Goal: Task Accomplishment & Management: Use online tool/utility

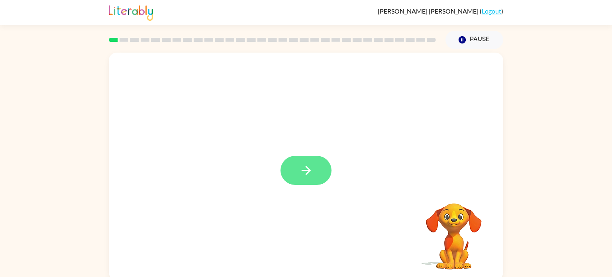
click at [315, 162] on button "button" at bounding box center [306, 170] width 51 height 29
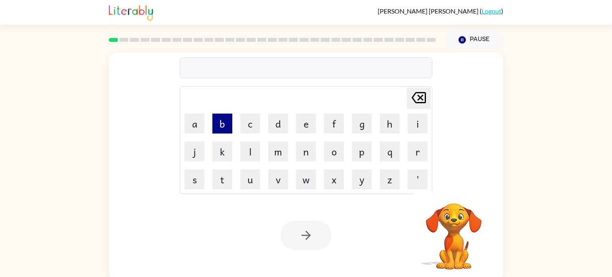
click at [218, 115] on button "b" at bounding box center [222, 124] width 20 height 20
click at [330, 159] on button "o" at bounding box center [334, 152] width 20 height 20
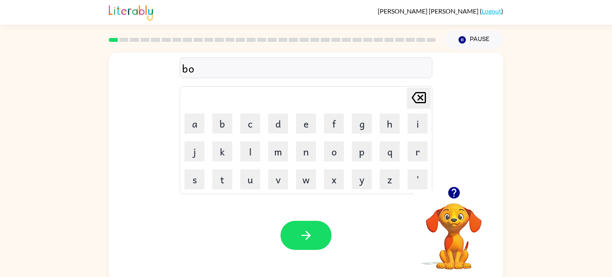
type button "o"
click at [337, 150] on button "o" at bounding box center [334, 152] width 20 height 20
click at [423, 92] on icon at bounding box center [419, 97] width 14 height 11
click at [309, 230] on icon "button" at bounding box center [306, 235] width 14 height 14
click at [315, 222] on button "button" at bounding box center [306, 235] width 51 height 29
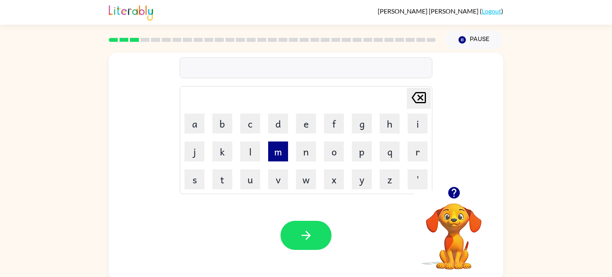
click at [278, 153] on button "m" at bounding box center [278, 152] width 20 height 20
click at [309, 124] on button "e" at bounding box center [306, 124] width 20 height 20
click at [246, 120] on button "c" at bounding box center [250, 124] width 20 height 20
click at [455, 189] on icon "button" at bounding box center [454, 193] width 14 height 14
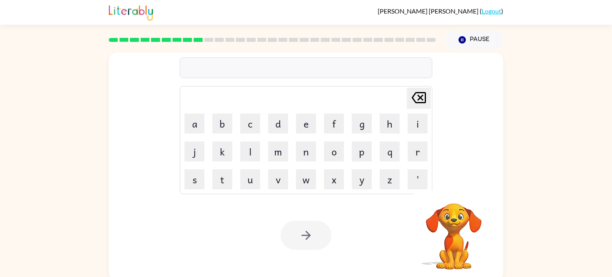
click at [221, 65] on div at bounding box center [306, 67] width 253 height 21
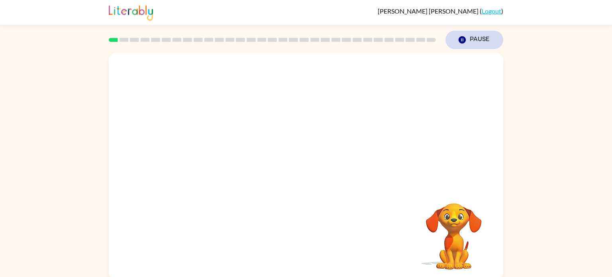
click at [465, 40] on icon "button" at bounding box center [462, 39] width 7 height 7
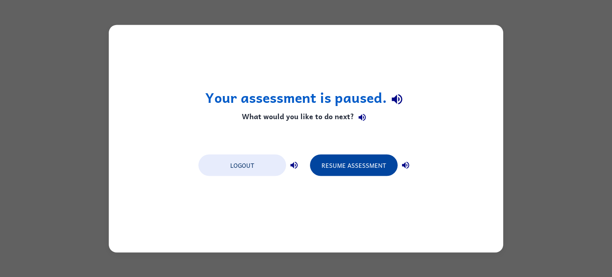
click at [362, 159] on button "Resume Assessment" at bounding box center [354, 165] width 88 height 22
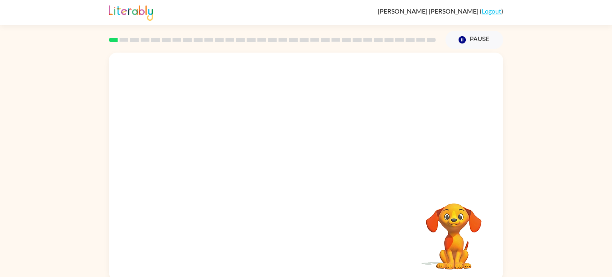
scroll to position [3, 0]
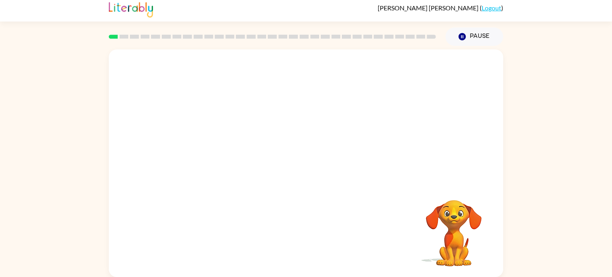
click at [214, 145] on video "Your browser must support playing .mp4 files to use Literably. Please try using…" at bounding box center [306, 116] width 395 height 134
click at [308, 159] on button "button" at bounding box center [306, 167] width 51 height 29
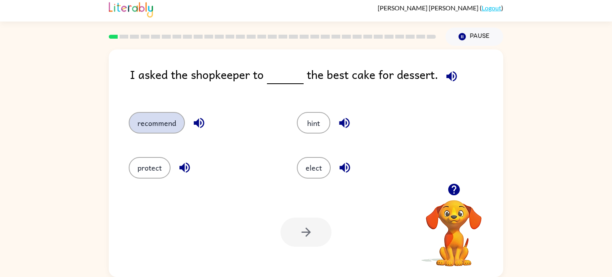
click at [178, 123] on button "recommend" at bounding box center [157, 123] width 56 height 22
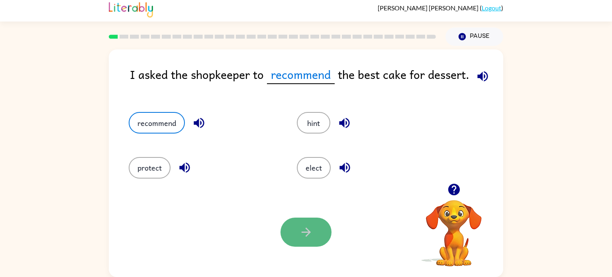
click at [320, 223] on button "button" at bounding box center [306, 232] width 51 height 29
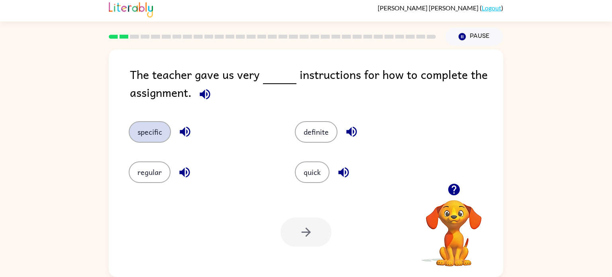
click at [160, 138] on button "specific" at bounding box center [150, 132] width 42 height 22
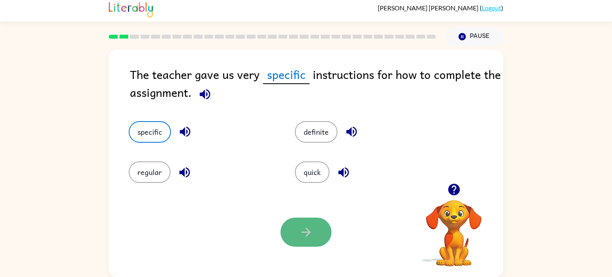
click at [325, 231] on button "button" at bounding box center [306, 232] width 51 height 29
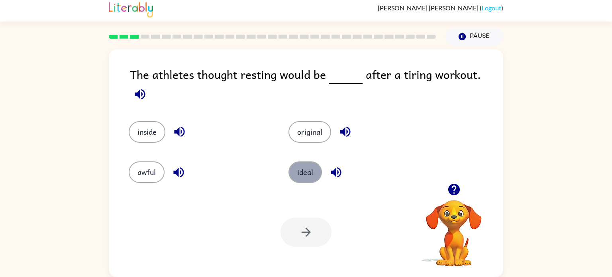
click at [306, 163] on button "ideal" at bounding box center [305, 172] width 33 height 22
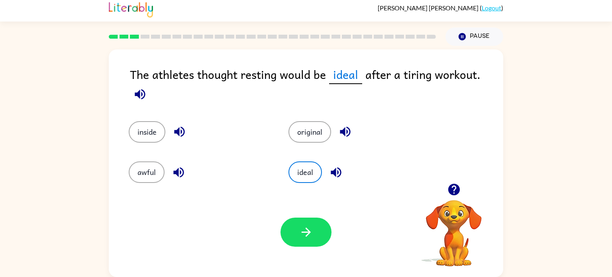
click at [322, 248] on div "Your browser must support playing .mp4 files to use Literably. Please try using…" at bounding box center [306, 232] width 395 height 90
click at [318, 240] on button "button" at bounding box center [306, 232] width 51 height 29
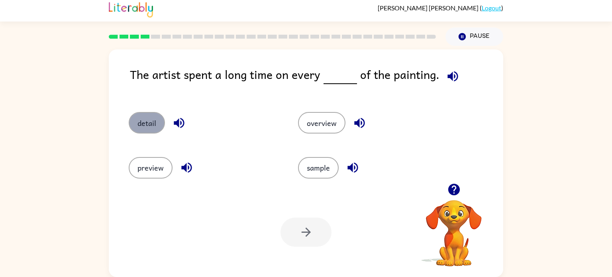
click at [153, 116] on button "detail" at bounding box center [147, 123] width 36 height 22
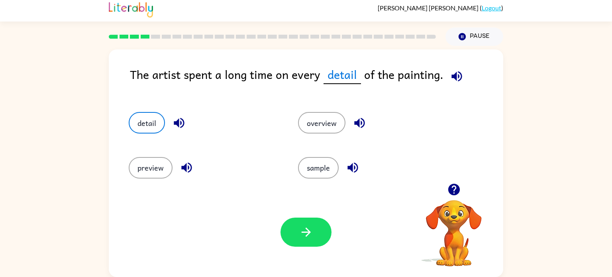
click at [336, 209] on div "Your browser must support playing .mp4 files to use Literably. Please try using…" at bounding box center [306, 232] width 395 height 90
click at [300, 240] on button "button" at bounding box center [306, 232] width 51 height 29
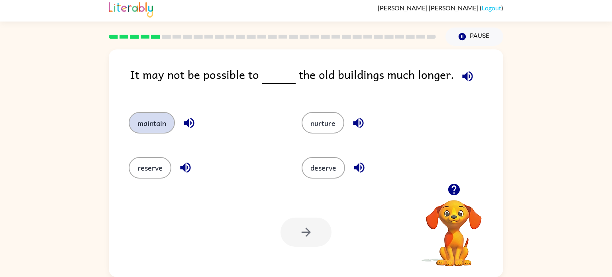
click at [168, 123] on button "maintain" at bounding box center [152, 123] width 46 height 22
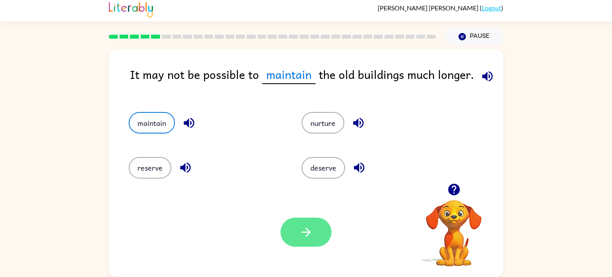
click at [306, 231] on icon "button" at bounding box center [306, 232] width 14 height 14
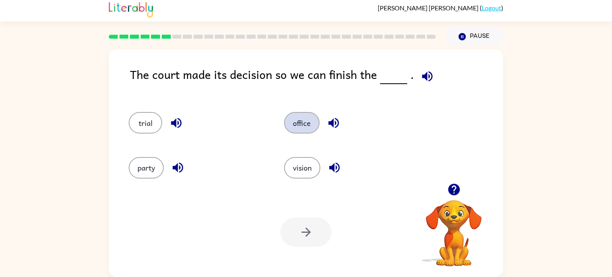
click at [299, 117] on button "office" at bounding box center [301, 123] width 35 height 22
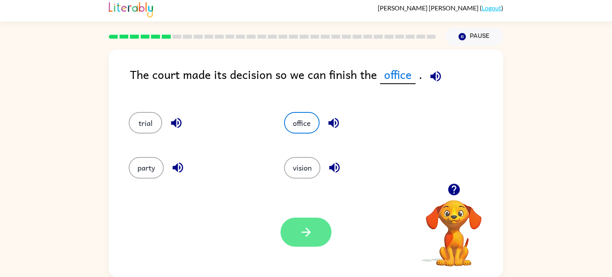
click at [310, 245] on button "button" at bounding box center [306, 232] width 51 height 29
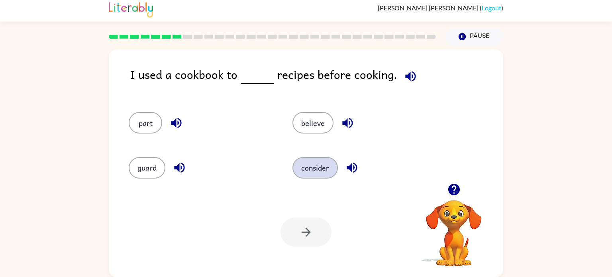
click at [324, 166] on button "consider" at bounding box center [315, 168] width 45 height 22
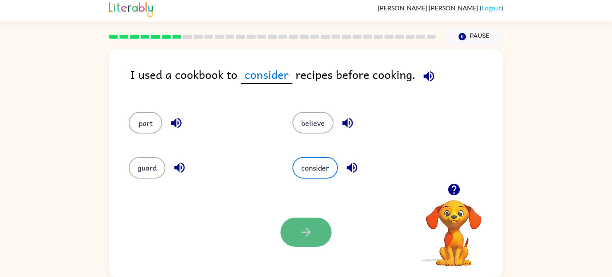
click at [323, 229] on button "button" at bounding box center [306, 232] width 51 height 29
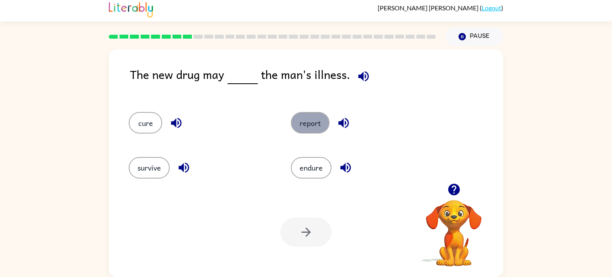
click at [315, 130] on button "report" at bounding box center [310, 123] width 39 height 22
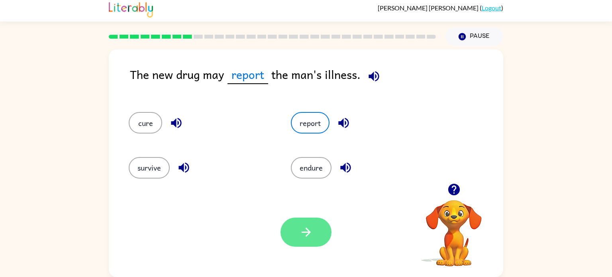
click at [312, 243] on button "button" at bounding box center [306, 232] width 51 height 29
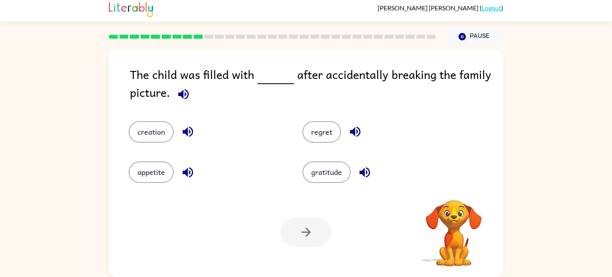
scroll to position [0, 0]
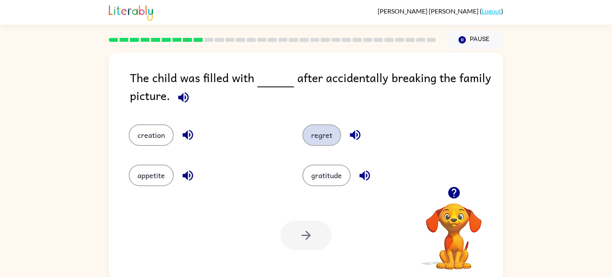
click at [305, 133] on button "regret" at bounding box center [322, 135] width 39 height 22
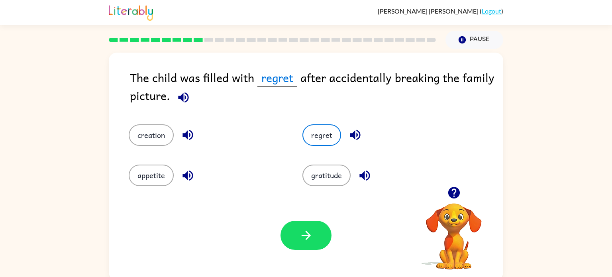
click at [307, 210] on div "Your browser must support playing .mp4 files to use Literably. Please try using…" at bounding box center [306, 236] width 395 height 90
click at [312, 230] on icon "button" at bounding box center [306, 235] width 14 height 14
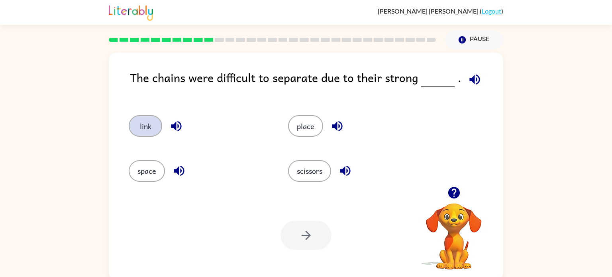
click at [139, 124] on button "link" at bounding box center [145, 126] width 33 height 22
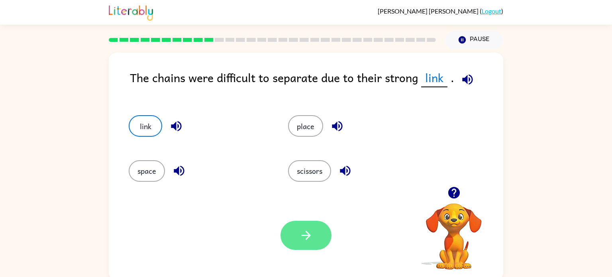
click at [316, 224] on button "button" at bounding box center [306, 235] width 51 height 29
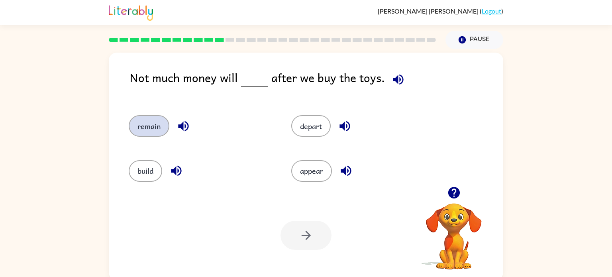
click at [149, 124] on button "remain" at bounding box center [149, 126] width 41 height 22
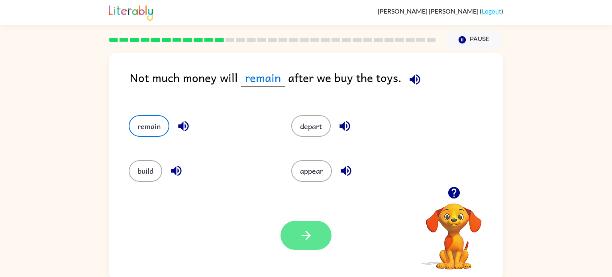
click at [305, 234] on icon "button" at bounding box center [306, 235] width 14 height 14
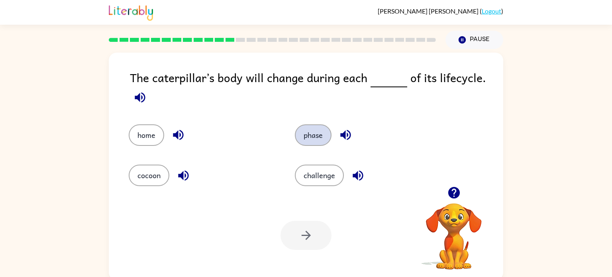
click at [307, 136] on button "phase" at bounding box center [313, 135] width 37 height 22
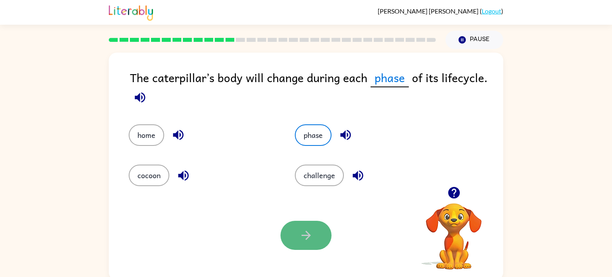
click at [316, 242] on button "button" at bounding box center [306, 235] width 51 height 29
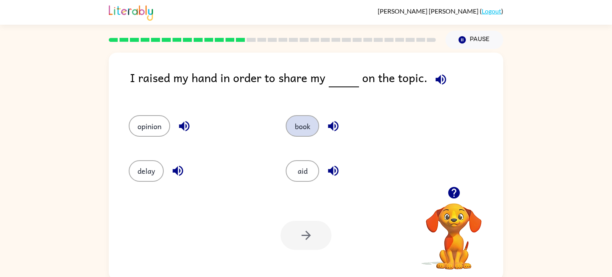
click at [295, 126] on button "book" at bounding box center [302, 126] width 33 height 22
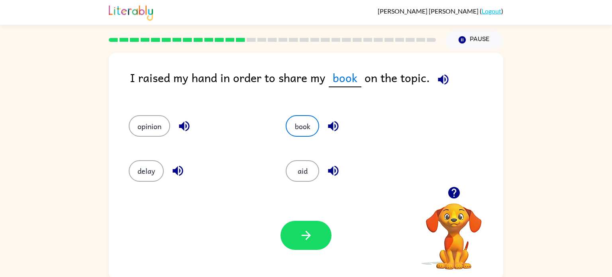
click at [284, 252] on div "Your browser must support playing .mp4 files to use Literably. Please try using…" at bounding box center [306, 236] width 395 height 90
click at [300, 230] on icon "button" at bounding box center [306, 235] width 14 height 14
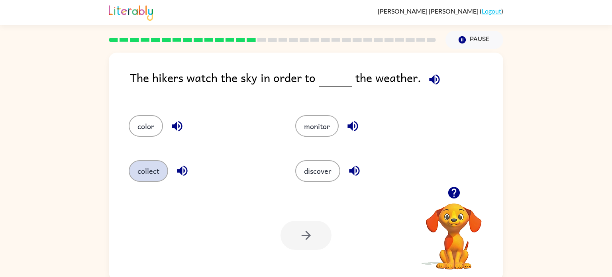
click at [146, 165] on button "collect" at bounding box center [148, 171] width 39 height 22
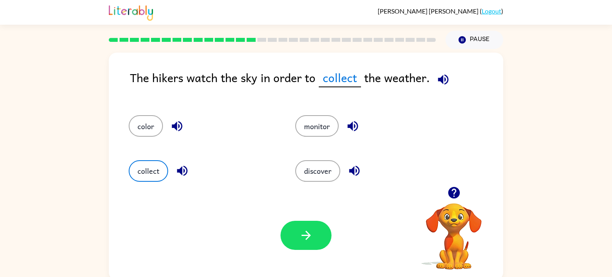
click at [327, 157] on div "discover" at bounding box center [363, 167] width 167 height 45
click at [310, 241] on icon "button" at bounding box center [306, 235] width 14 height 14
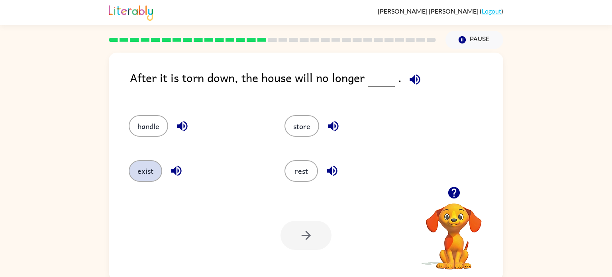
click at [145, 167] on button "exist" at bounding box center [145, 171] width 33 height 22
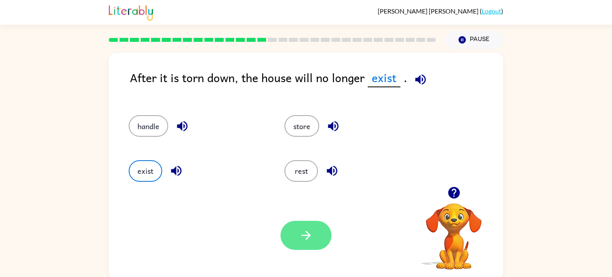
click at [306, 249] on button "button" at bounding box center [306, 235] width 51 height 29
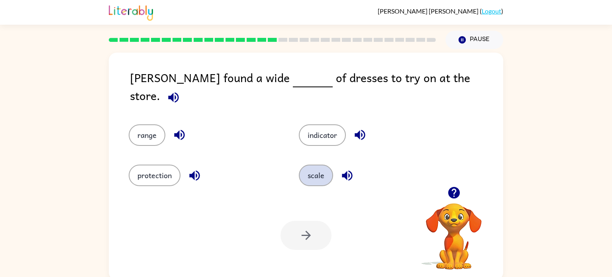
click at [311, 172] on button "scale" at bounding box center [316, 176] width 34 height 22
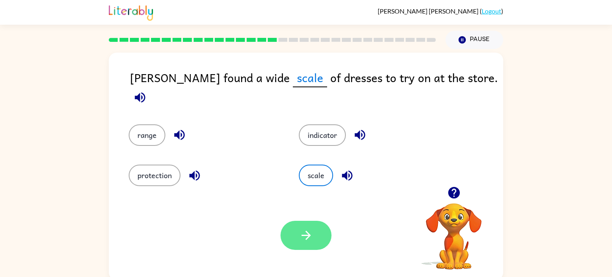
click at [308, 238] on icon "button" at bounding box center [305, 235] width 9 height 9
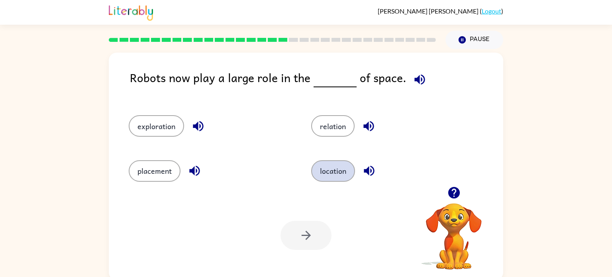
click at [334, 177] on button "location" at bounding box center [333, 171] width 44 height 22
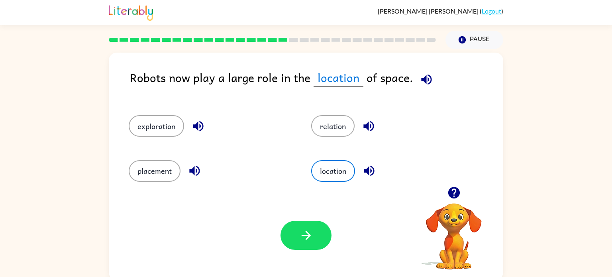
click at [305, 252] on div "Your browser must support playing .mp4 files to use Literably. Please try using…" at bounding box center [306, 236] width 395 height 90
click at [311, 238] on icon "button" at bounding box center [306, 235] width 14 height 14
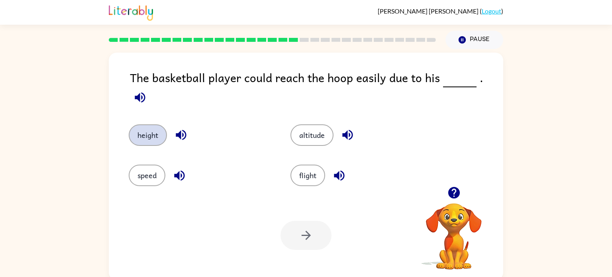
click at [148, 124] on button "height" at bounding box center [148, 135] width 38 height 22
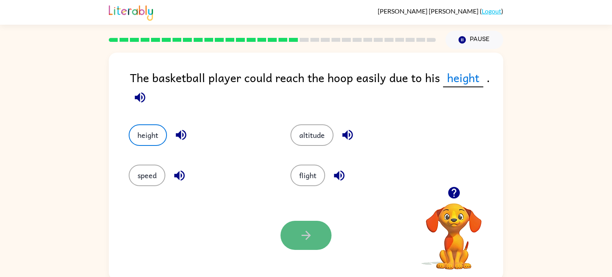
click at [330, 241] on button "button" at bounding box center [306, 235] width 51 height 29
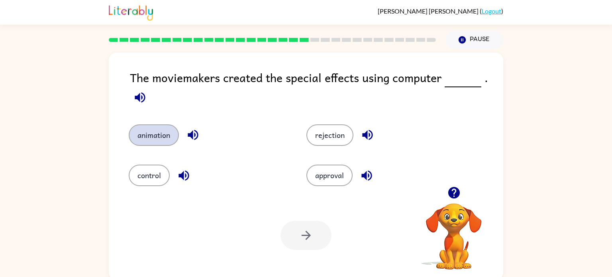
click at [172, 131] on button "animation" at bounding box center [154, 135] width 50 height 22
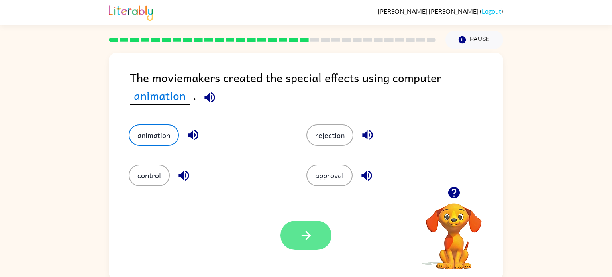
click at [303, 234] on icon "button" at bounding box center [306, 235] width 14 height 14
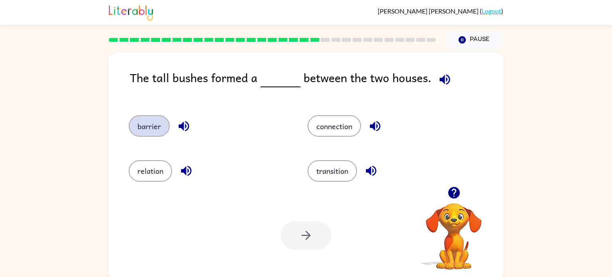
click at [147, 132] on button "barrier" at bounding box center [149, 126] width 41 height 22
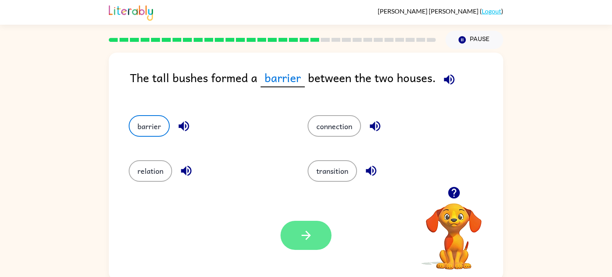
click at [305, 238] on icon "button" at bounding box center [306, 235] width 14 height 14
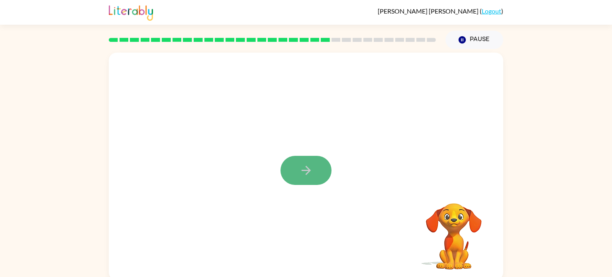
click at [295, 178] on button "button" at bounding box center [306, 170] width 51 height 29
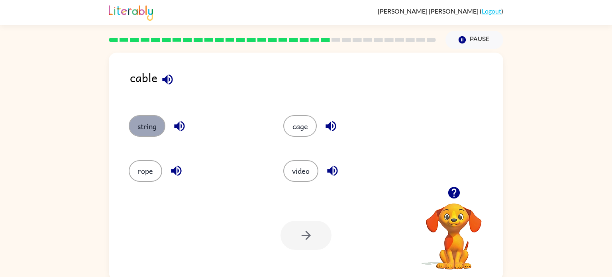
click at [146, 119] on button "string" at bounding box center [147, 126] width 37 height 22
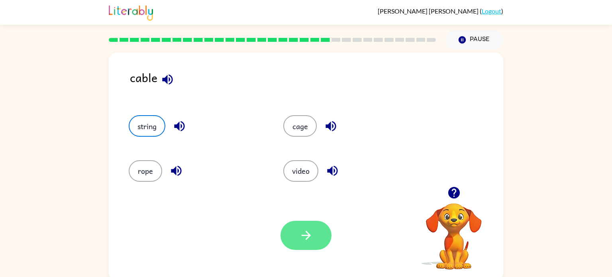
click at [313, 232] on icon "button" at bounding box center [306, 235] width 14 height 14
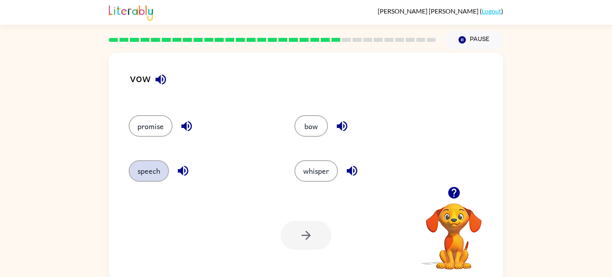
click at [162, 171] on button "speech" at bounding box center [149, 171] width 40 height 22
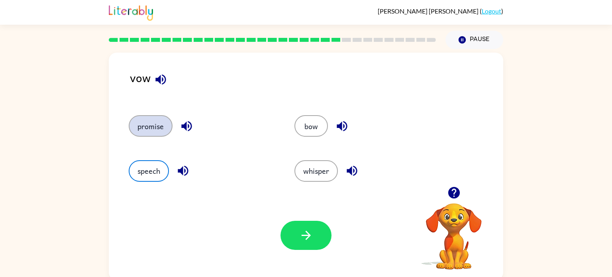
click at [135, 123] on button "promise" at bounding box center [151, 126] width 44 height 22
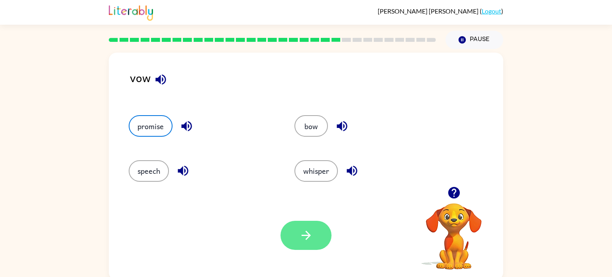
click at [308, 244] on button "button" at bounding box center [306, 235] width 51 height 29
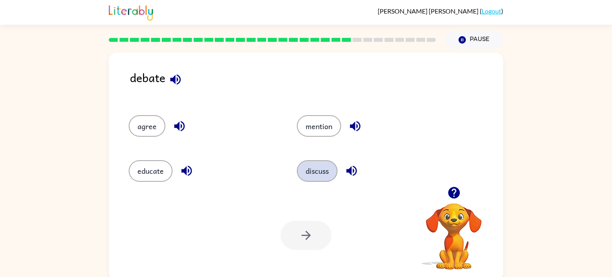
click at [330, 170] on button "discuss" at bounding box center [317, 171] width 41 height 22
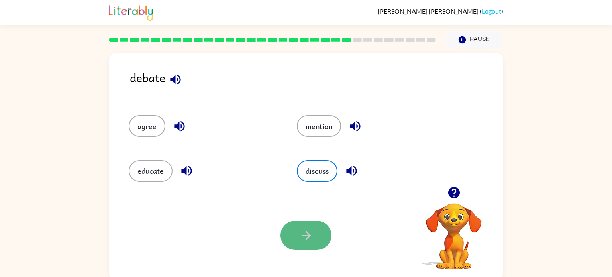
click at [315, 233] on button "button" at bounding box center [306, 235] width 51 height 29
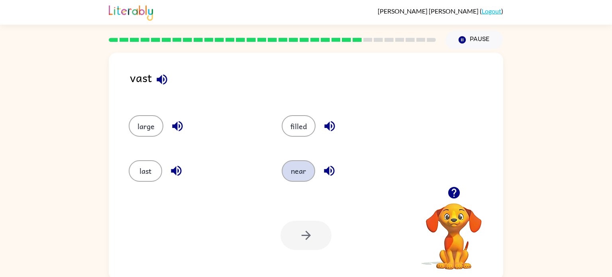
click at [300, 174] on button "near" at bounding box center [298, 171] width 33 height 22
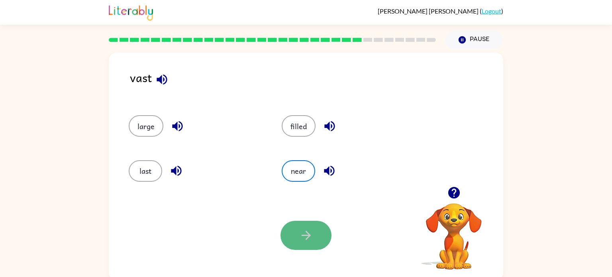
click at [310, 234] on icon "button" at bounding box center [306, 235] width 14 height 14
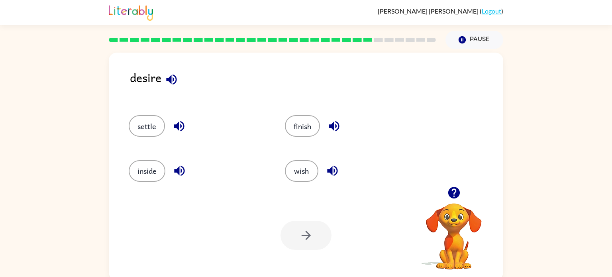
click at [298, 157] on div "wish" at bounding box center [348, 167] width 156 height 45
click at [299, 161] on button "wish" at bounding box center [301, 171] width 33 height 22
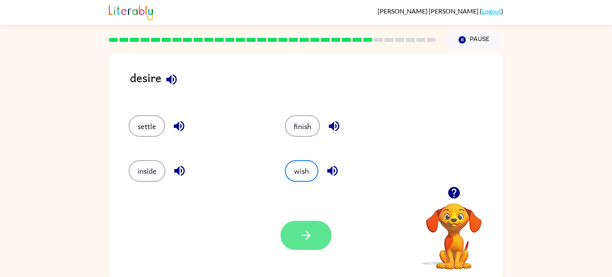
click at [307, 236] on icon "button" at bounding box center [306, 235] width 14 height 14
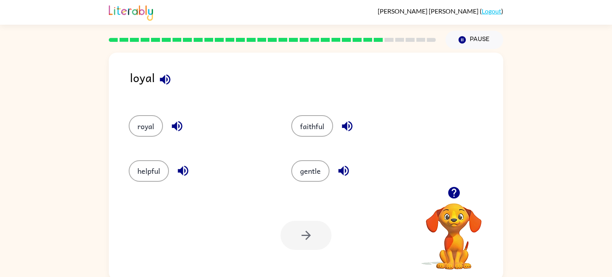
click at [322, 114] on div "faithful" at bounding box center [357, 122] width 163 height 45
click at [319, 134] on button "faithful" at bounding box center [312, 126] width 42 height 22
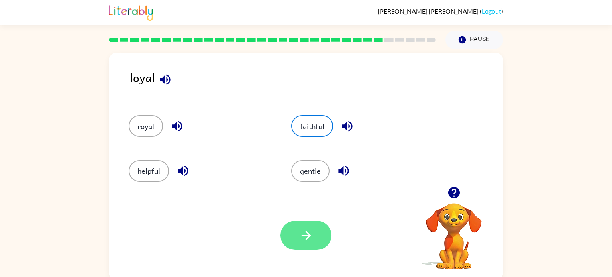
click at [316, 238] on button "button" at bounding box center [306, 235] width 51 height 29
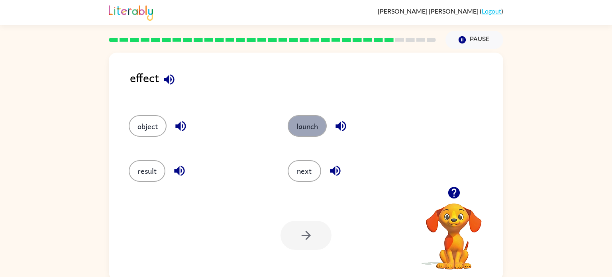
click at [292, 121] on button "launch" at bounding box center [307, 126] width 39 height 22
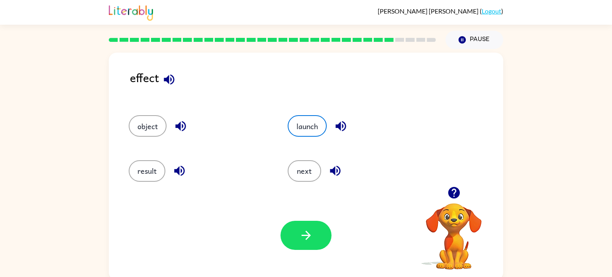
click at [586, 108] on div "effect object launch result next Your browser must support playing .mp4 files t…" at bounding box center [306, 164] width 612 height 231
click at [322, 261] on div "Your browser must support playing .mp4 files to use Literably. Please try using…" at bounding box center [306, 236] width 395 height 90
click at [310, 231] on icon "button" at bounding box center [306, 235] width 14 height 14
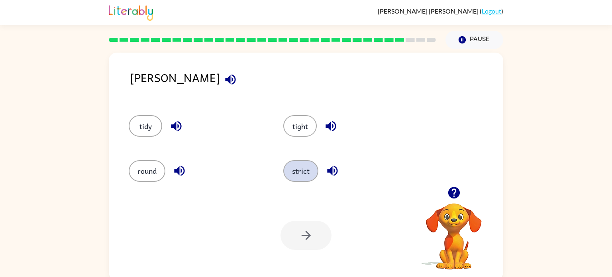
click at [307, 166] on button "strict" at bounding box center [300, 171] width 35 height 22
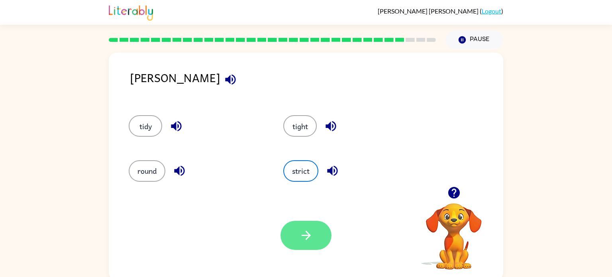
click at [302, 242] on icon "button" at bounding box center [306, 235] width 14 height 14
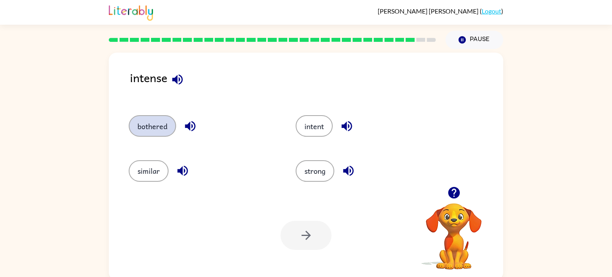
click at [149, 127] on button "bothered" at bounding box center [152, 126] width 47 height 22
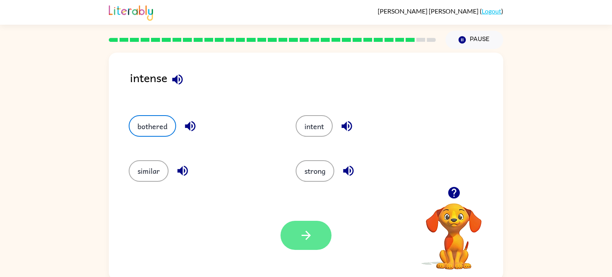
click at [296, 244] on button "button" at bounding box center [306, 235] width 51 height 29
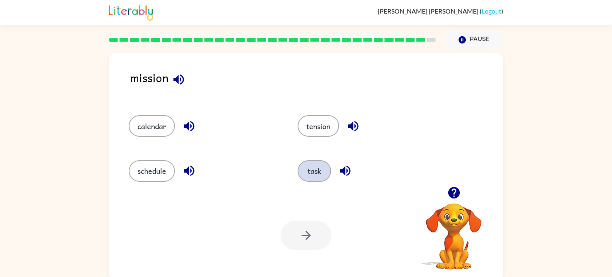
click at [323, 171] on button "task" at bounding box center [314, 171] width 33 height 22
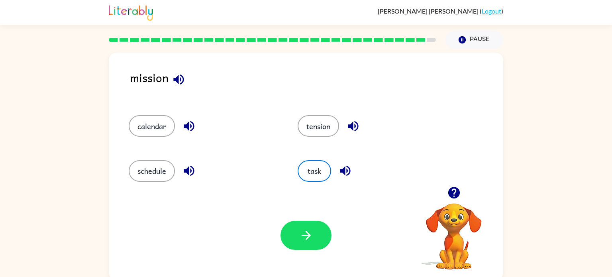
click at [318, 252] on div "Your browser must support playing .mp4 files to use Literably. Please try using…" at bounding box center [306, 236] width 395 height 90
click at [317, 229] on button "button" at bounding box center [306, 235] width 51 height 29
